Goal: Check status: Check status

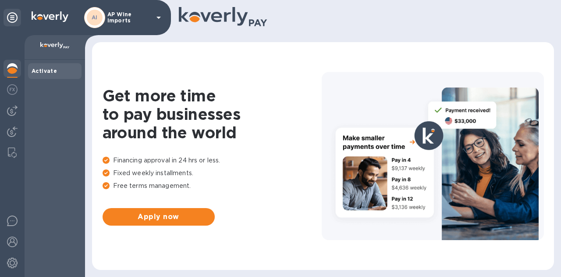
click at [131, 21] on p "AP Wine Imports" at bounding box center [129, 17] width 44 height 12
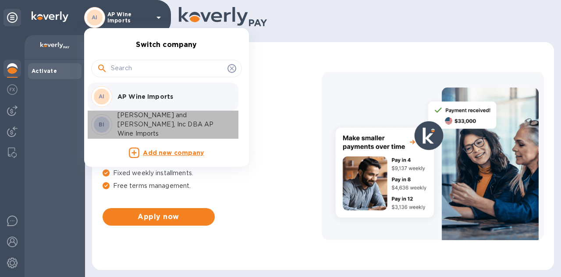
click at [130, 128] on p "[PERSON_NAME] and [PERSON_NAME], Inc DBA AP Wine Imports" at bounding box center [173, 125] width 111 height 28
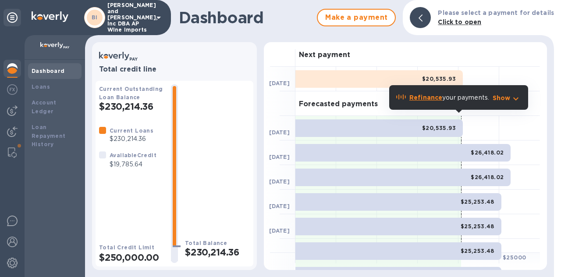
click at [497, 63] on div "Next payment" at bounding box center [418, 54] width 245 height 25
drag, startPoint x: 439, startPoint y: 69, endPoint x: 440, endPoint y: 78, distance: 8.4
click at [440, 78] on div "$20,535.93" at bounding box center [418, 79] width 245 height 25
click at [440, 78] on b "$20,535.93" at bounding box center [439, 78] width 34 height 7
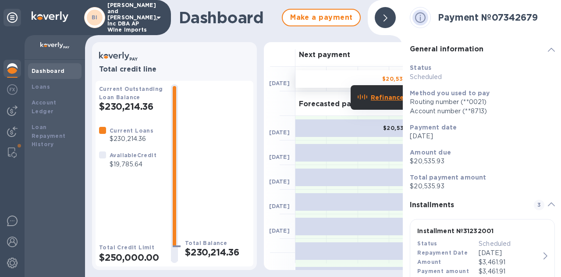
click at [394, 97] on b "Refinance" at bounding box center [387, 97] width 33 height 7
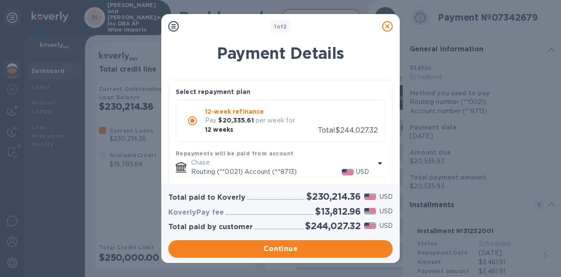
scroll to position [32, 0]
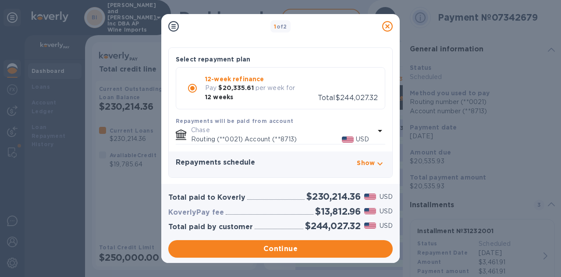
click at [378, 161] on icon "button" at bounding box center [380, 163] width 11 height 11
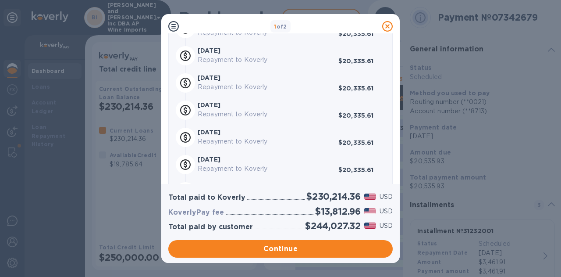
scroll to position [393, 0]
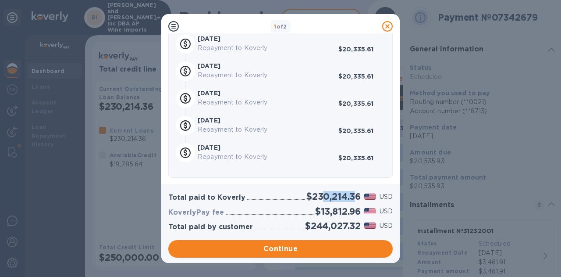
drag, startPoint x: 357, startPoint y: 198, endPoint x: 320, endPoint y: 196, distance: 37.3
click at [320, 196] on h2 "$230,214.36" at bounding box center [334, 196] width 54 height 11
drag, startPoint x: 300, startPoint y: 197, endPoint x: 364, endPoint y: 196, distance: 63.6
click at [364, 196] on div "Total paid to Koverly $230,214.36 USD" at bounding box center [281, 196] width 228 height 14
copy div "$230,214.36"
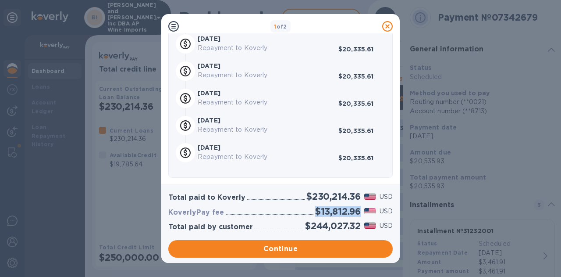
drag, startPoint x: 313, startPoint y: 209, endPoint x: 360, endPoint y: 212, distance: 46.6
click at [360, 212] on h2 "$13,812.96" at bounding box center [338, 211] width 46 height 11
copy h2 "$13,812.96"
